Goal: Check status: Check status

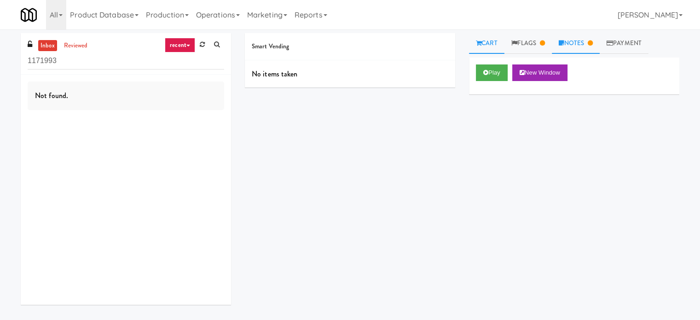
click at [591, 44] on link "Notes" at bounding box center [576, 43] width 48 height 21
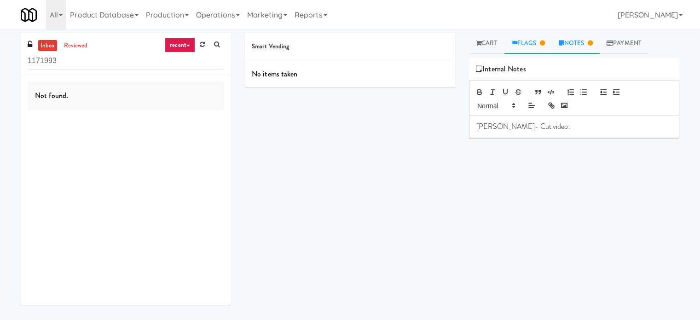
click at [522, 47] on link "Flags" at bounding box center [528, 43] width 48 height 21
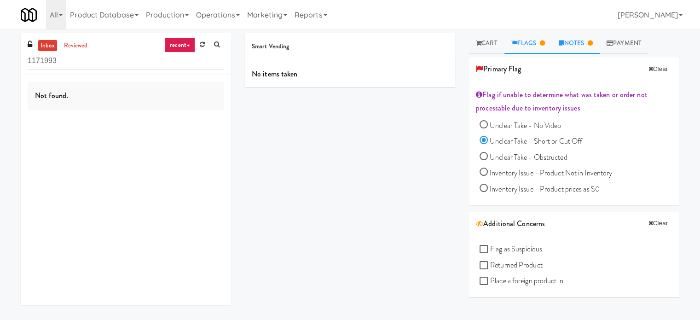
click at [568, 42] on link "Notes" at bounding box center [576, 43] width 48 height 21
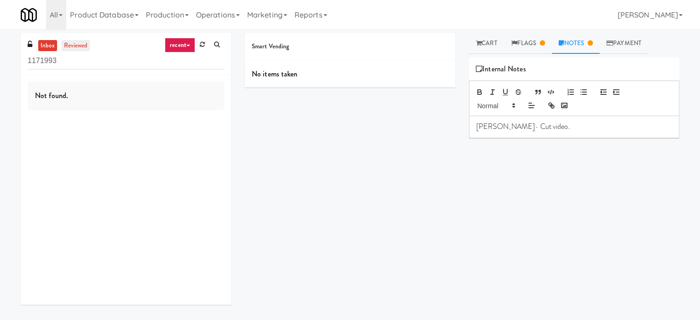
click at [66, 45] on link "reviewed" at bounding box center [76, 46] width 29 height 12
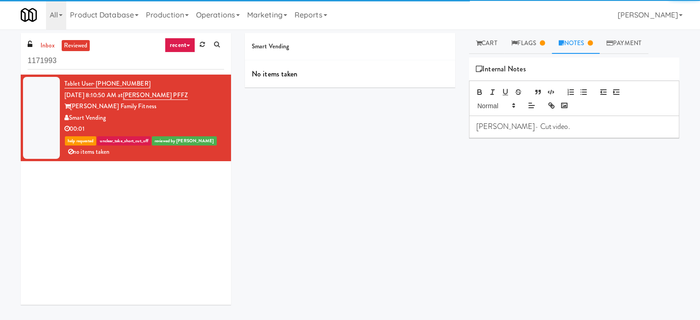
click at [94, 47] on div "inbox reviewed recent all unclear take inventory issue suspicious failed recent…" at bounding box center [126, 53] width 210 height 41
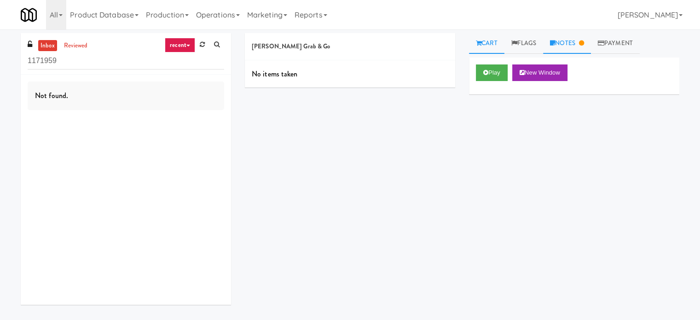
click at [559, 40] on link "Notes" at bounding box center [567, 43] width 48 height 21
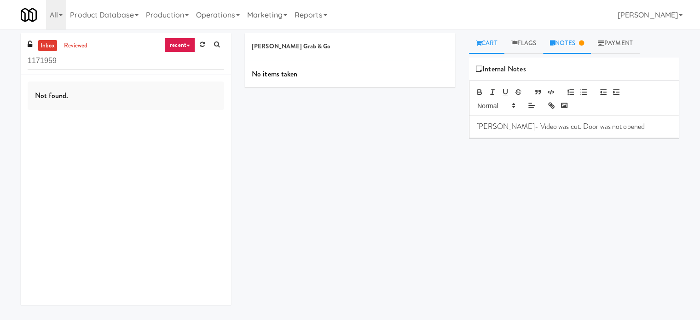
click at [492, 43] on link "Cart" at bounding box center [486, 43] width 35 height 21
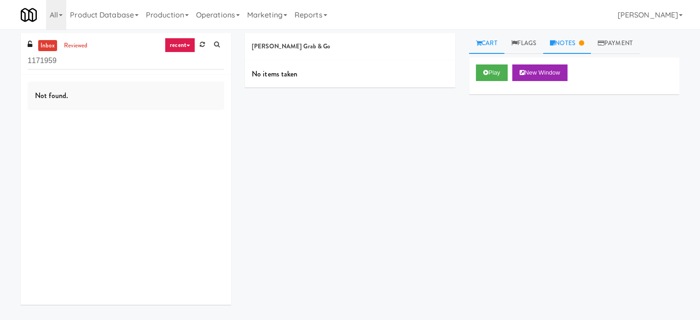
click at [565, 41] on link "Notes" at bounding box center [567, 43] width 48 height 21
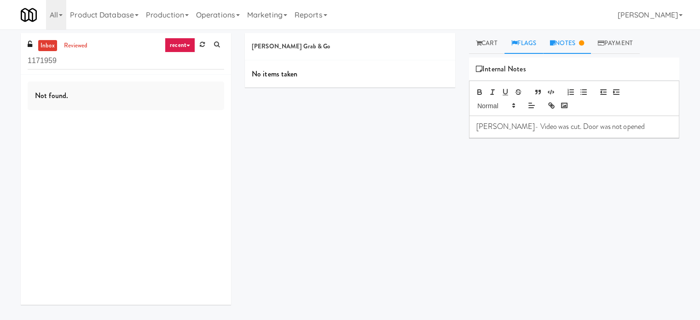
click at [538, 46] on link "Flags" at bounding box center [523, 43] width 39 height 21
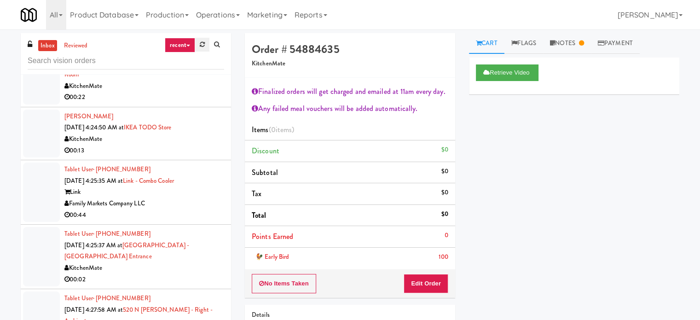
click at [202, 46] on icon at bounding box center [202, 44] width 5 height 6
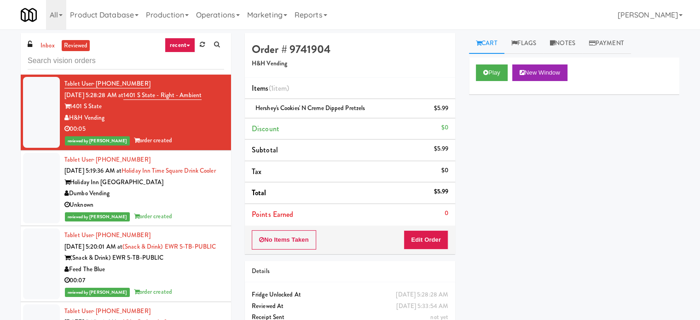
click at [55, 37] on div "inbox reviewed recent all unclear take inventory issue suspicious failed recent…" at bounding box center [126, 53] width 210 height 41
click at [52, 45] on link "inbox" at bounding box center [47, 46] width 19 height 12
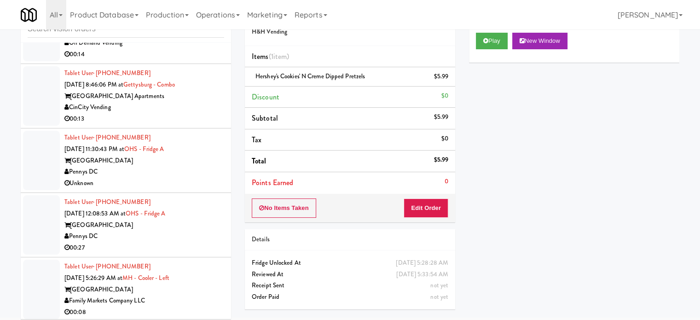
scroll to position [37, 0]
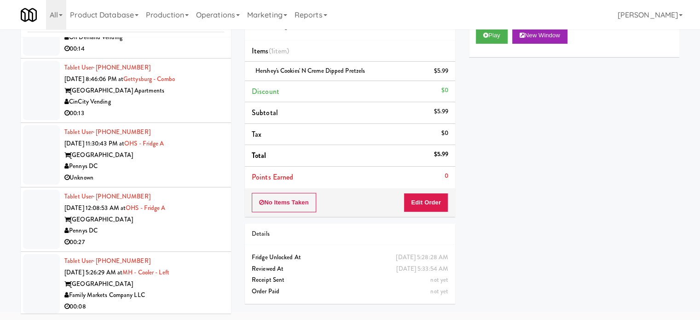
click at [210, 279] on div "[GEOGRAPHIC_DATA]" at bounding box center [144, 284] width 160 height 12
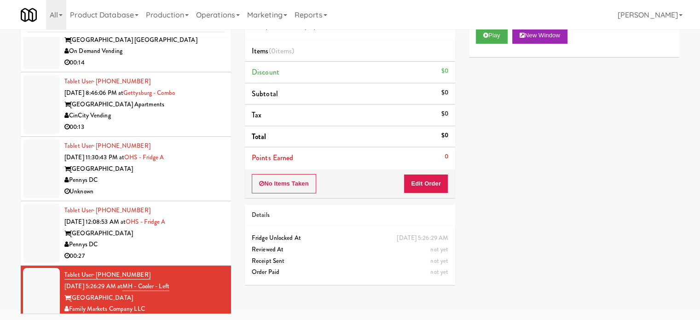
scroll to position [2374, 0]
